Goal: Task Accomplishment & Management: Manage account settings

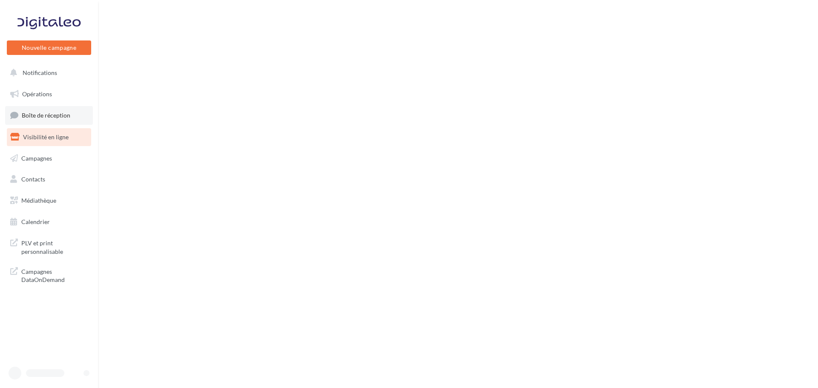
click at [52, 109] on link "Boîte de réception" at bounding box center [49, 115] width 88 height 18
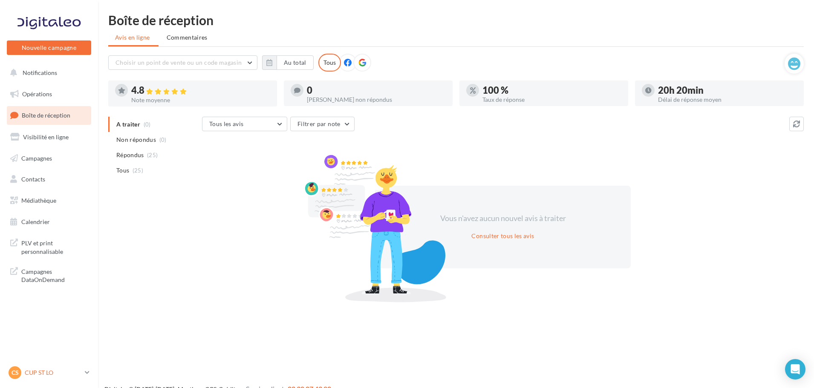
click at [50, 370] on p "CUP ST LO" at bounding box center [53, 373] width 57 height 9
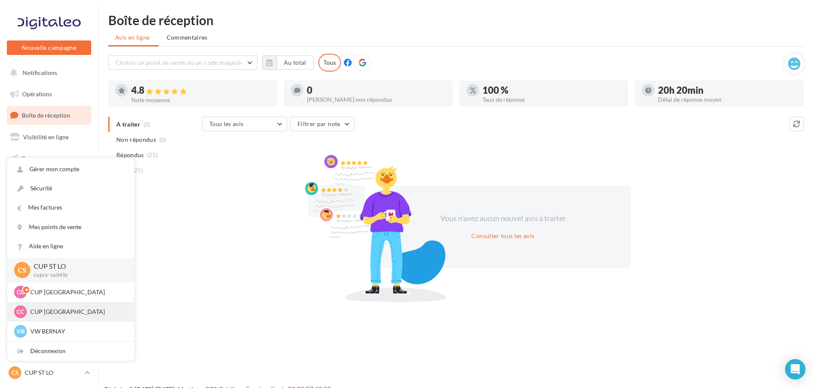
click at [62, 310] on p "CUP CHERBOURG" at bounding box center [77, 312] width 94 height 9
